Goal: Communication & Community: Share content

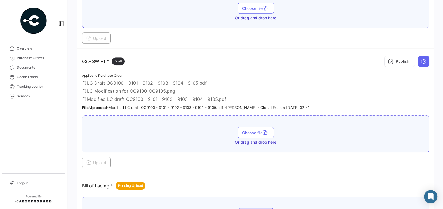
scroll to position [227, 0]
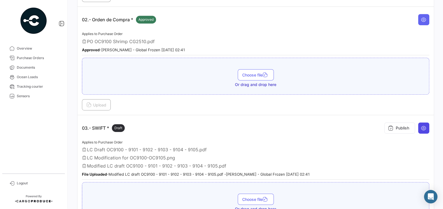
click at [423, 126] on icon at bounding box center [424, 128] width 6 height 6
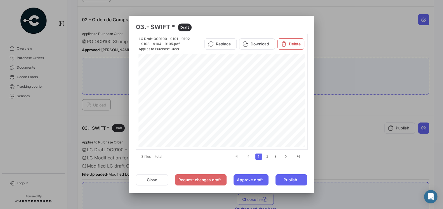
click at [340, 124] on div at bounding box center [221, 104] width 443 height 209
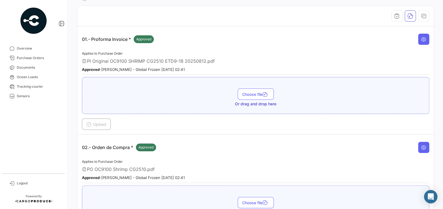
scroll to position [10, 0]
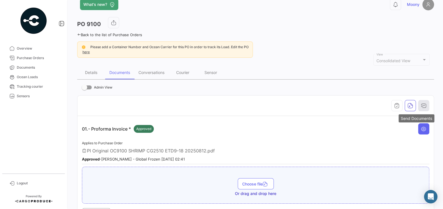
click at [422, 104] on icon "button" at bounding box center [424, 106] width 6 height 6
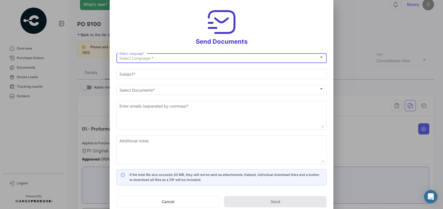
click at [239, 58] on div "Select Language *" at bounding box center [218, 58] width 199 height 5
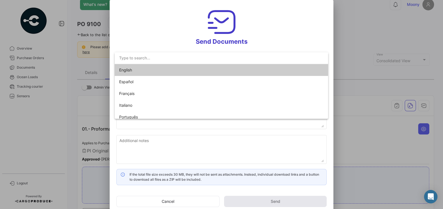
click at [204, 66] on mat-option "English" at bounding box center [221, 70] width 213 height 12
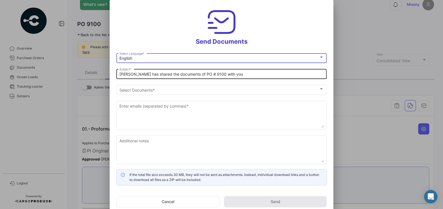
click at [230, 75] on input "[PERSON_NAME] has shared the documents of PO # 9100 with you" at bounding box center [221, 74] width 204 height 5
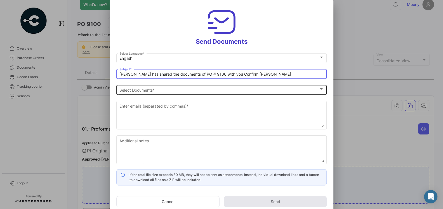
type input "[PERSON_NAME] has shared the documents of PO # 9100 with you Confirm [PERSON_NA…"
click at [181, 90] on div "Select Documents" at bounding box center [218, 90] width 199 height 5
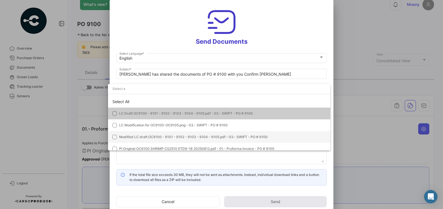
click at [148, 135] on span "Modified LC draft OC9100 - 9101 - 9102 - 9103 - 9104 - 9105.pdf - 03.- SWIFT - …" at bounding box center [193, 136] width 148 height 4
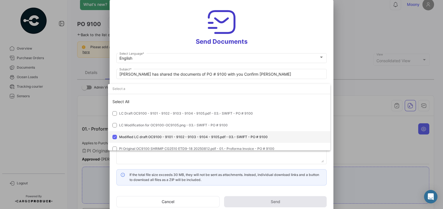
scroll to position [16, 0]
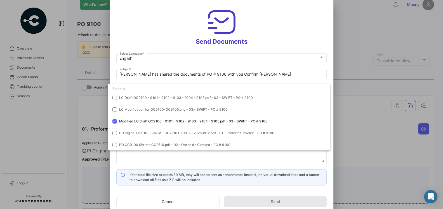
click at [202, 162] on div at bounding box center [221, 104] width 443 height 209
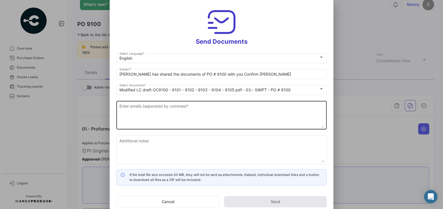
click at [176, 112] on textarea "Enter emails (separated by commas) *" at bounding box center [221, 115] width 204 height 25
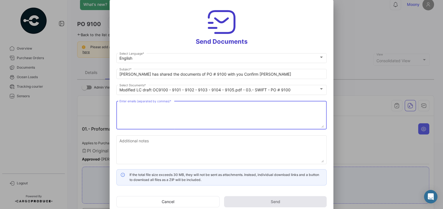
type textarea "d"
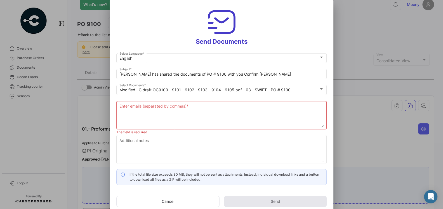
click at [156, 107] on textarea "Enter emails (separated by commas) *" at bounding box center [221, 115] width 204 height 25
paste textarea "[EMAIL_ADDRESS][DOMAIN_NAME], [PERSON_NAME][EMAIL_ADDRESS][DOMAIN_NAME], [EMAIL…"
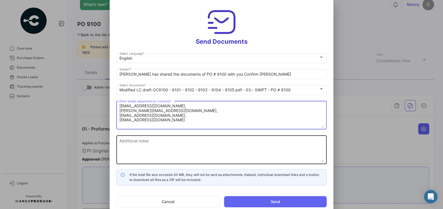
type textarea "[EMAIL_ADDRESS][DOMAIN_NAME], [PERSON_NAME][EMAIL_ADDRESS][DOMAIN_NAME], [EMAIL…"
click at [143, 147] on textarea "Additional notes" at bounding box center [221, 150] width 204 height 25
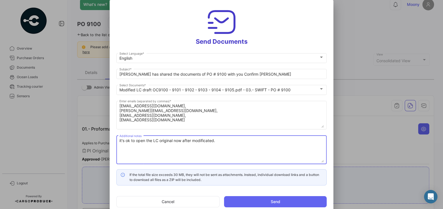
click at [204, 139] on textarea "it's ok to open the LC original now after modificated." at bounding box center [221, 150] width 204 height 25
click at [217, 141] on textarea "it's ok to open the LC original now after modificated." at bounding box center [221, 150] width 204 height 25
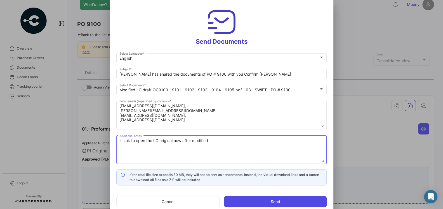
type textarea "it's ok to open the LC original now after modified"
click at [246, 200] on button "Send" at bounding box center [275, 201] width 103 height 11
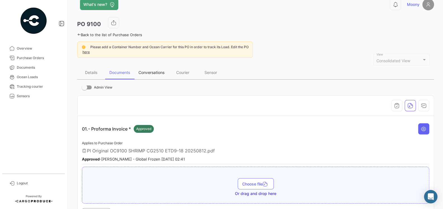
click at [159, 74] on div "Conversations" at bounding box center [151, 72] width 26 height 5
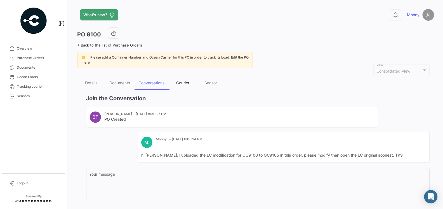
click at [180, 82] on div "Courier" at bounding box center [182, 82] width 13 height 5
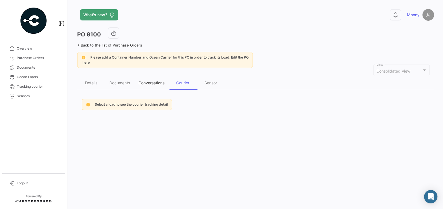
click at [155, 82] on div "Conversations" at bounding box center [151, 82] width 26 height 5
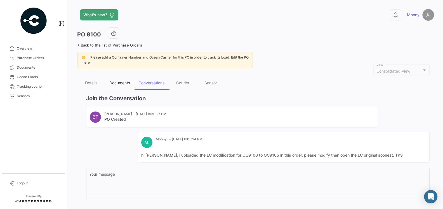
click at [121, 81] on div "Documents" at bounding box center [119, 82] width 21 height 5
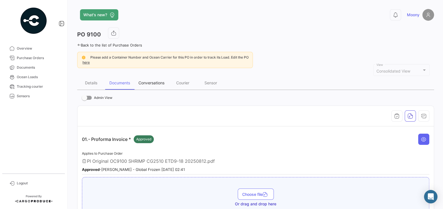
click at [150, 84] on div "Conversations" at bounding box center [151, 82] width 26 height 5
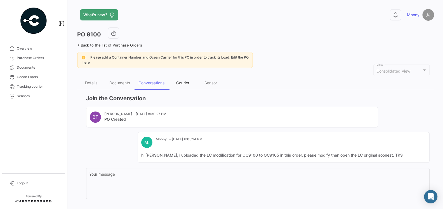
click at [181, 85] on div "Courier" at bounding box center [183, 82] width 28 height 13
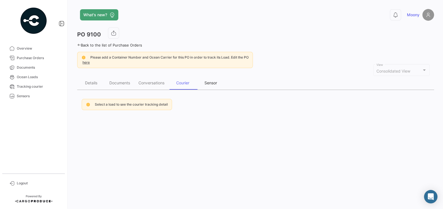
click at [207, 83] on div "Sensor" at bounding box center [210, 82] width 13 height 5
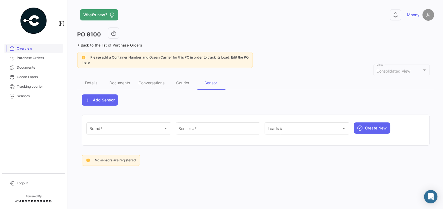
click at [32, 50] on span "Overview" at bounding box center [39, 48] width 44 height 5
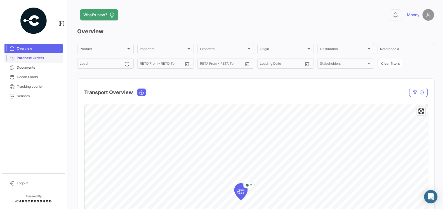
click at [32, 58] on span "Purchase Orders" at bounding box center [39, 57] width 44 height 5
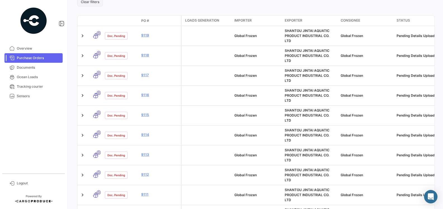
scroll to position [153, 0]
